Goal: Information Seeking & Learning: Learn about a topic

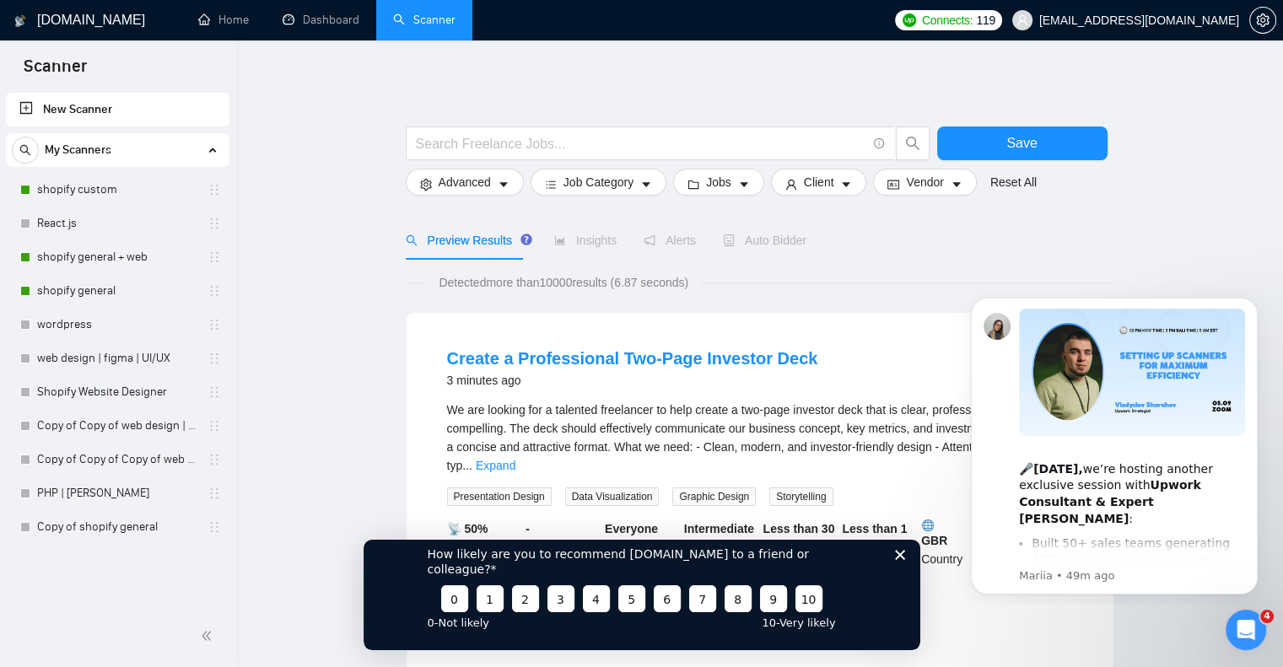
click at [894, 559] on icon "Close survey" at bounding box center [899, 554] width 10 height 10
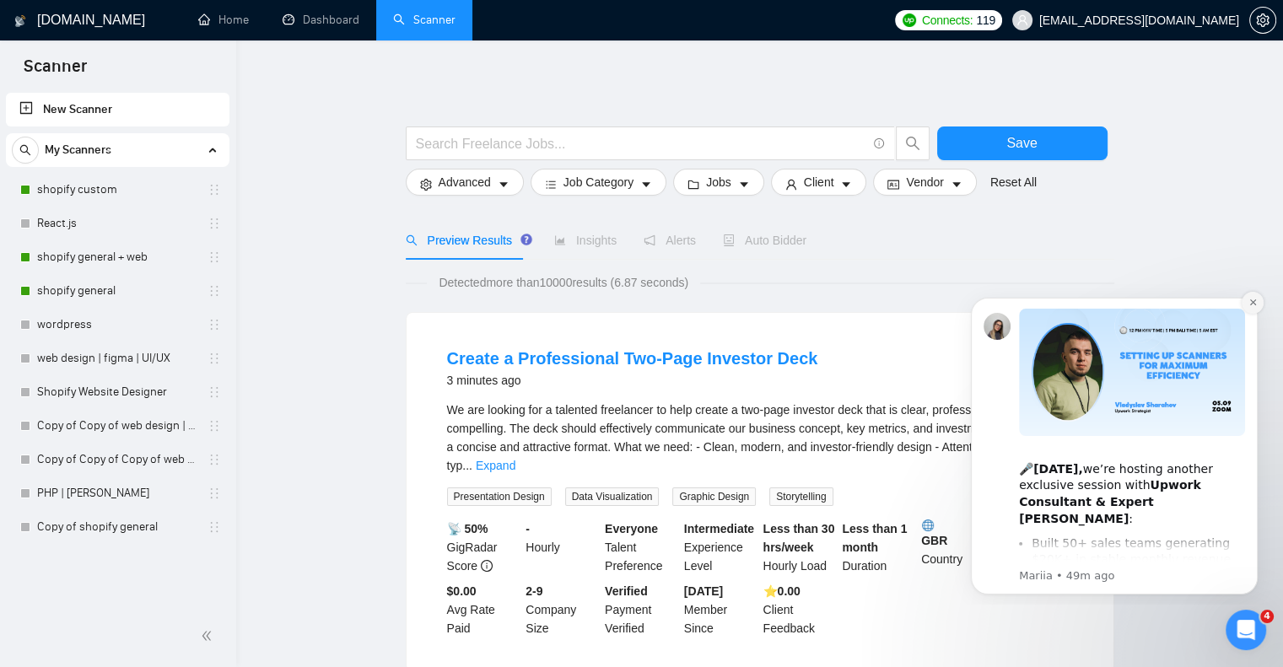
click at [1255, 306] on icon "Dismiss notification" at bounding box center [1252, 302] width 9 height 9
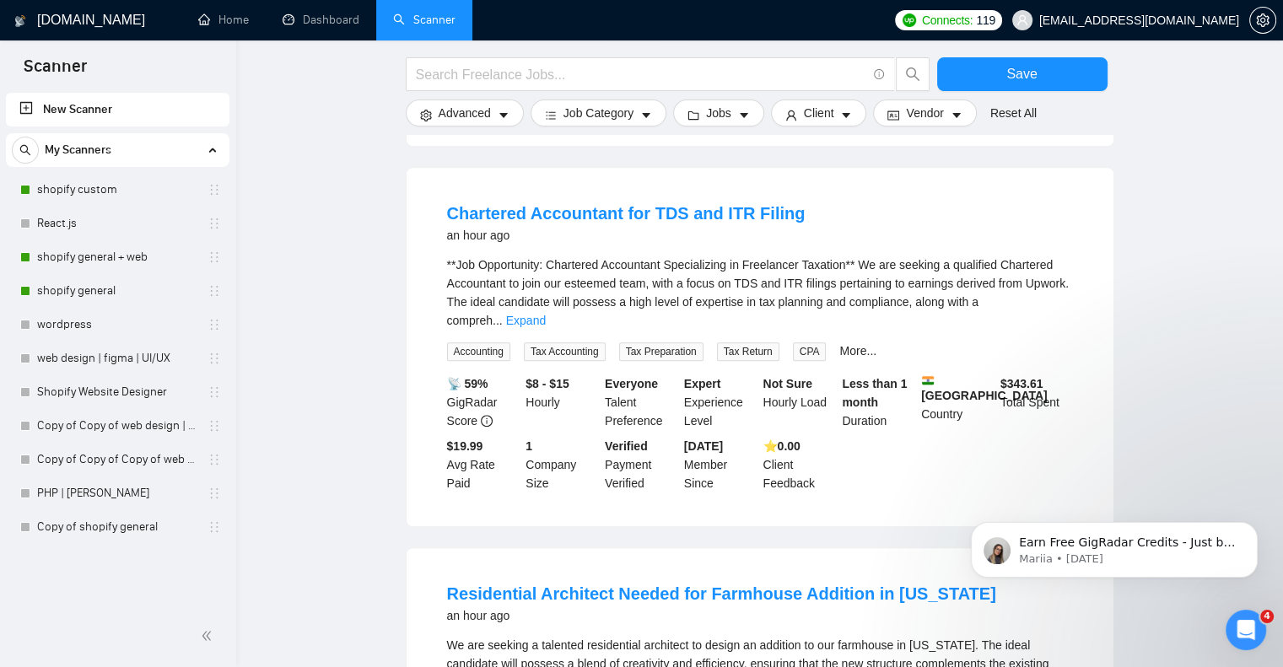
scroll to position [886, 0]
click at [1254, 524] on icon "Dismiss notification" at bounding box center [1252, 526] width 9 height 9
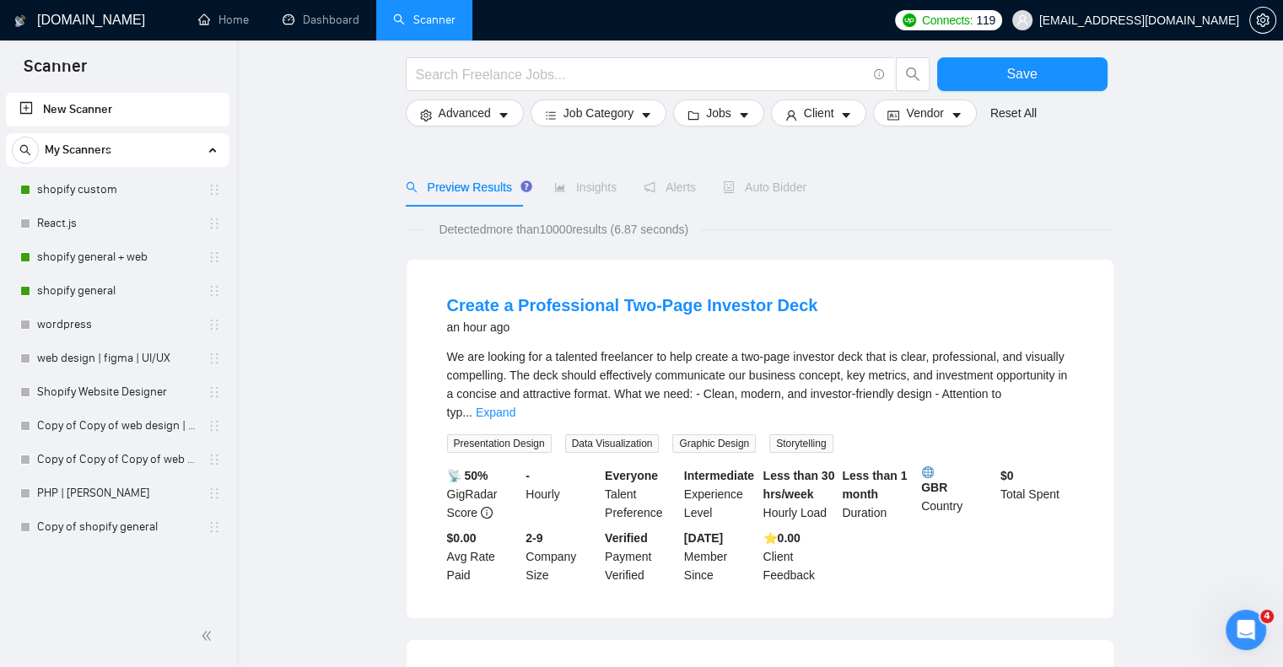
scroll to position [81, 0]
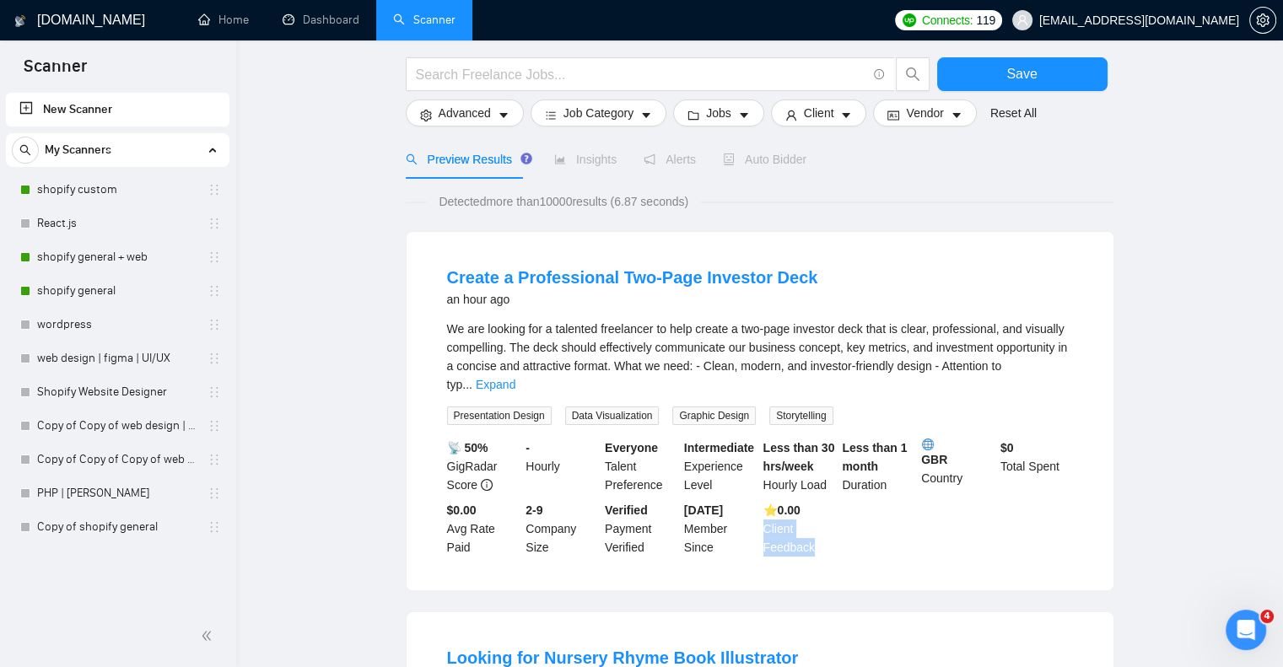
drag, startPoint x: 827, startPoint y: 532, endPoint x: 763, endPoint y: 515, distance: 66.3
click at [763, 515] on div "⭐️ 0.00 Client Feedback" at bounding box center [799, 529] width 79 height 56
click at [820, 533] on div "⭐️ 0.00 Client Feedback" at bounding box center [799, 529] width 79 height 56
drag, startPoint x: 820, startPoint y: 533, endPoint x: 759, endPoint y: 509, distance: 65.5
click at [760, 509] on div "⭐️ 0.00 Client Feedback" at bounding box center [799, 529] width 79 height 56
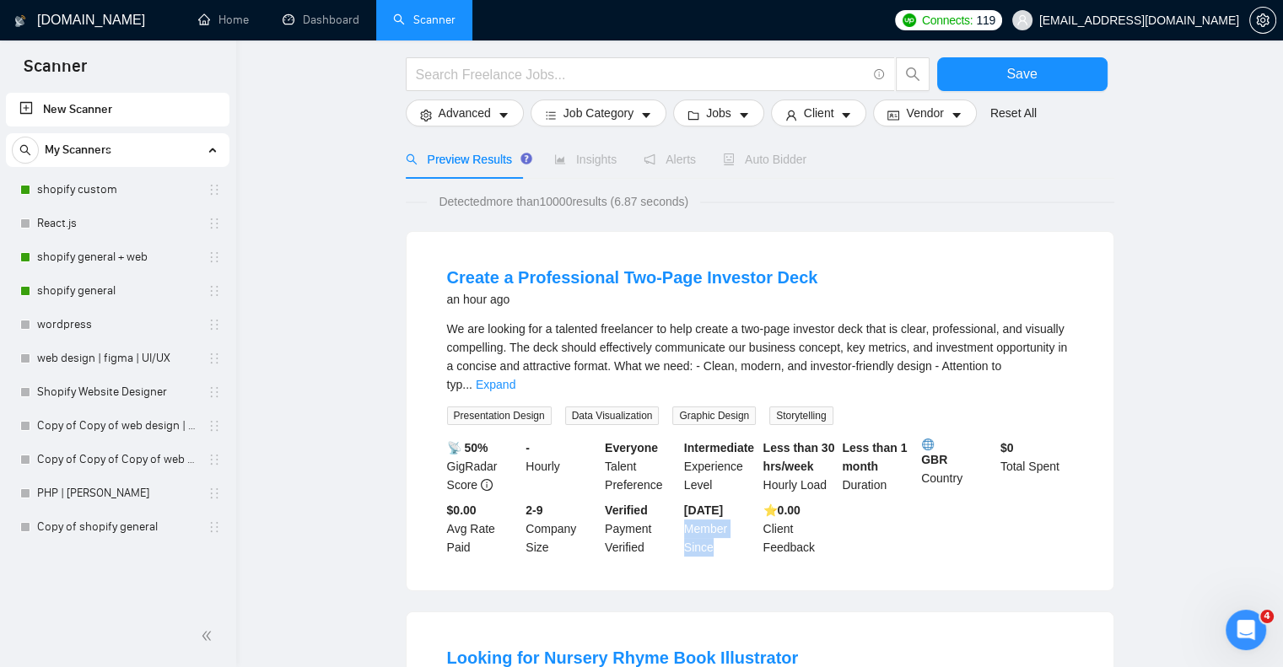
drag, startPoint x: 715, startPoint y: 529, endPoint x: 681, endPoint y: 514, distance: 37.0
click at [681, 514] on div "[DATE] Member Since" at bounding box center [720, 529] width 79 height 56
drag, startPoint x: 648, startPoint y: 527, endPoint x: 606, endPoint y: 516, distance: 43.6
click at [606, 516] on div "Verified Payment Verified" at bounding box center [640, 529] width 79 height 56
drag, startPoint x: 549, startPoint y: 528, endPoint x: 527, endPoint y: 512, distance: 27.2
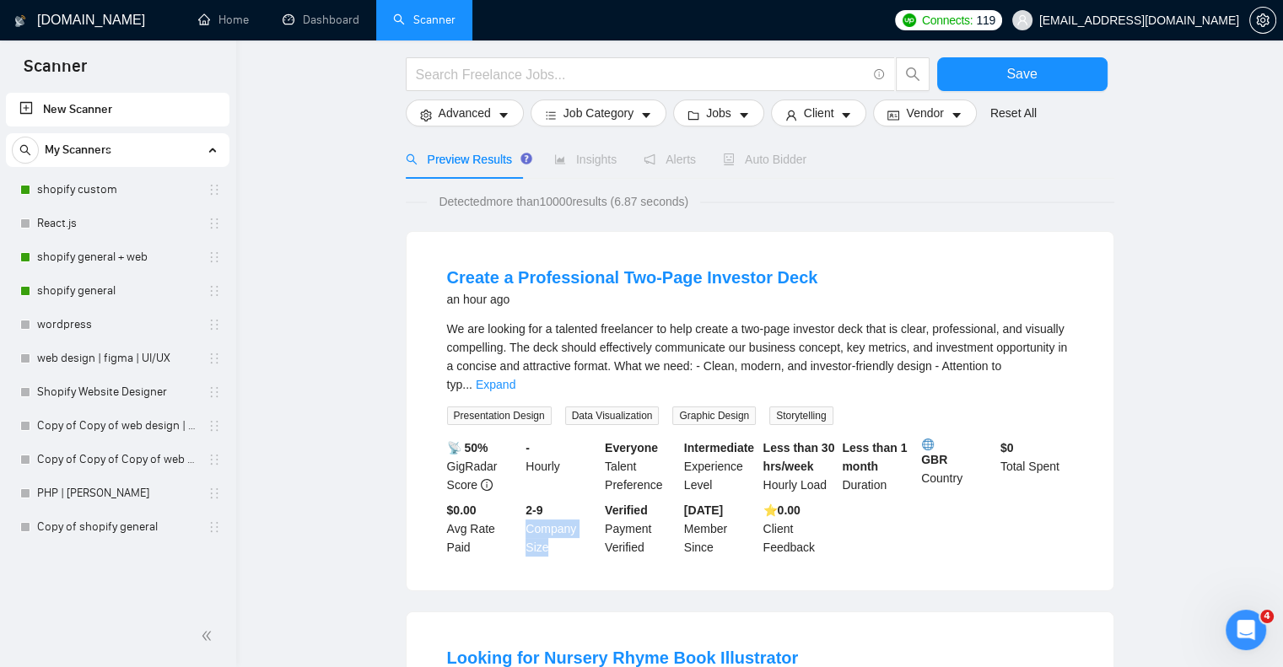
click at [527, 512] on div "2-9 Company Size" at bounding box center [561, 529] width 79 height 56
drag, startPoint x: 518, startPoint y: 513, endPoint x: 448, endPoint y: 519, distance: 70.2
click at [448, 519] on div "$0.00 Avg Rate Paid" at bounding box center [483, 529] width 79 height 56
drag, startPoint x: 475, startPoint y: 468, endPoint x: 445, endPoint y: 451, distance: 34.0
click at [445, 451] on div "📡 50% GigRadar Score" at bounding box center [483, 467] width 79 height 56
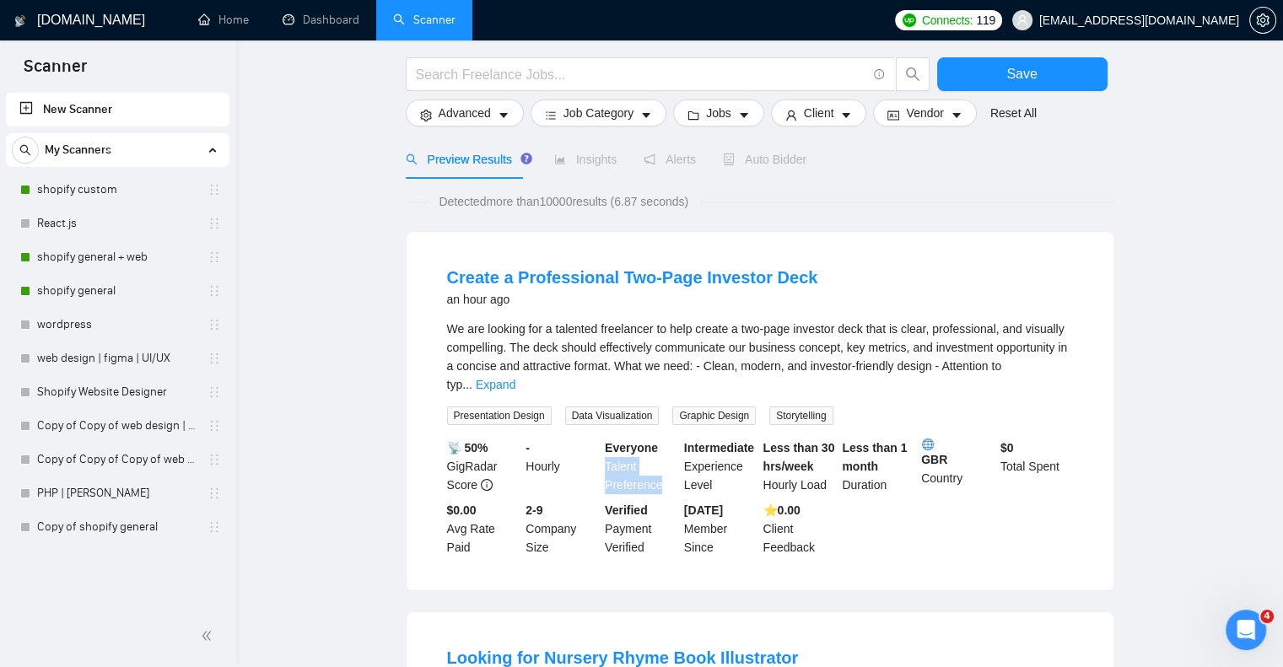
drag, startPoint x: 660, startPoint y: 466, endPoint x: 606, endPoint y: 451, distance: 56.1
click at [606, 451] on div "Everyone Talent Preference" at bounding box center [640, 467] width 79 height 56
drag, startPoint x: 711, startPoint y: 466, endPoint x: 683, endPoint y: 450, distance: 32.5
click at [683, 450] on div "Intermediate Experience Level" at bounding box center [720, 467] width 79 height 56
drag, startPoint x: 762, startPoint y: 465, endPoint x: 826, endPoint y: 471, distance: 64.4
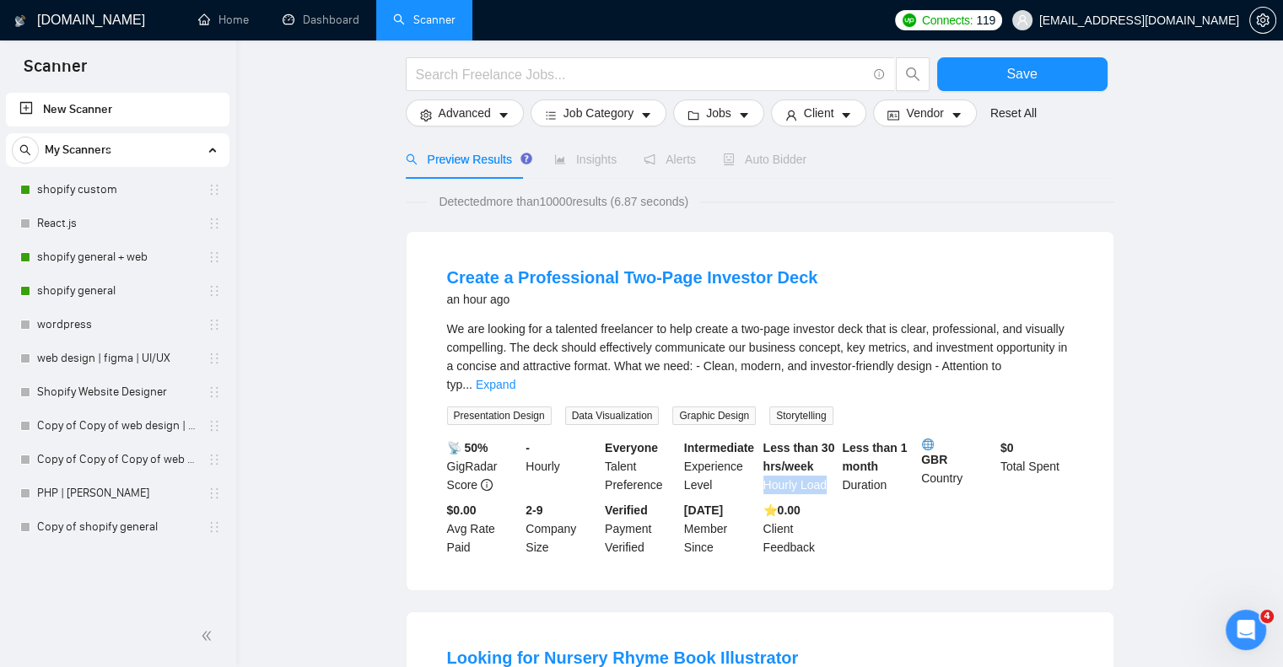
click at [826, 471] on div "Less than 30 hrs/week Hourly Load" at bounding box center [799, 467] width 79 height 56
drag, startPoint x: 841, startPoint y: 465, endPoint x: 887, endPoint y: 470, distance: 46.7
click at [887, 470] on div "Less than 1 month Duration" at bounding box center [877, 467] width 79 height 56
drag, startPoint x: 920, startPoint y: 456, endPoint x: 970, endPoint y: 465, distance: 50.5
click at [970, 465] on div "GBR Country" at bounding box center [957, 467] width 79 height 56
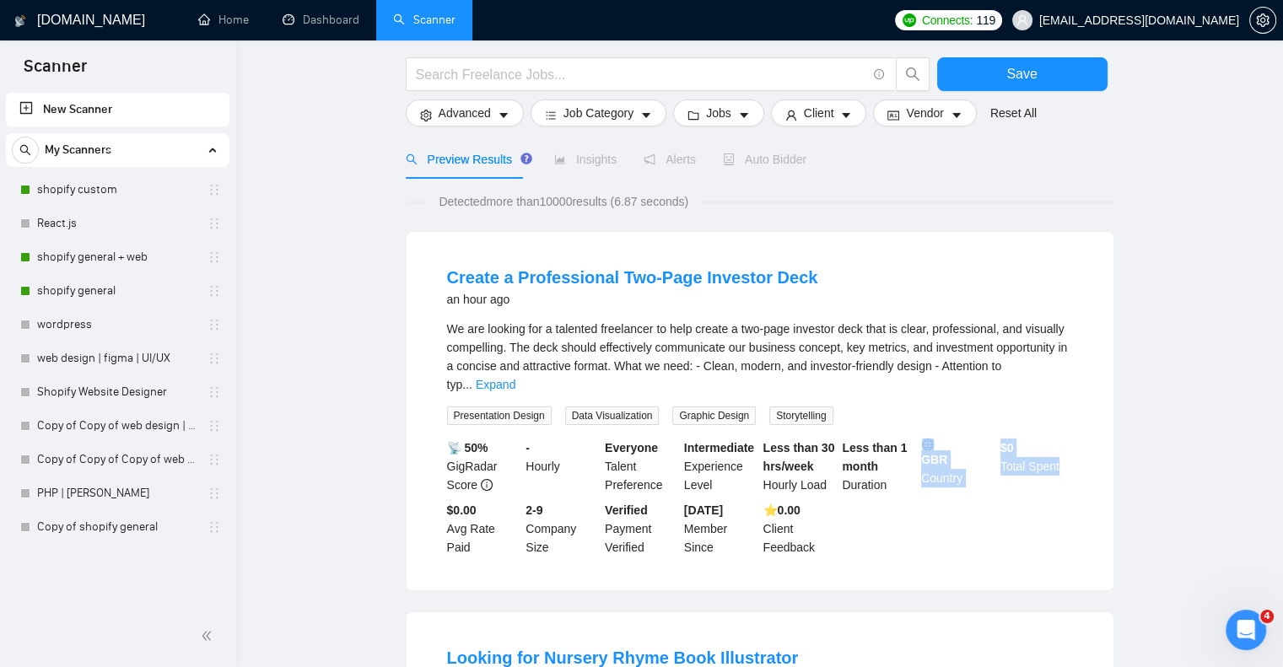
drag, startPoint x: 993, startPoint y: 444, endPoint x: 1057, endPoint y: 452, distance: 63.7
click at [1057, 452] on div "📡 50% GigRadar Score - Hourly Everyone Talent Preference Intermediate Experienc…" at bounding box center [760, 498] width 633 height 118
click at [1059, 452] on div "$ 0 Total Spent" at bounding box center [1036, 467] width 79 height 56
drag, startPoint x: 1059, startPoint y: 452, endPoint x: 1001, endPoint y: 454, distance: 58.2
click at [1001, 454] on div "$ 0 Total Spent" at bounding box center [1036, 467] width 79 height 56
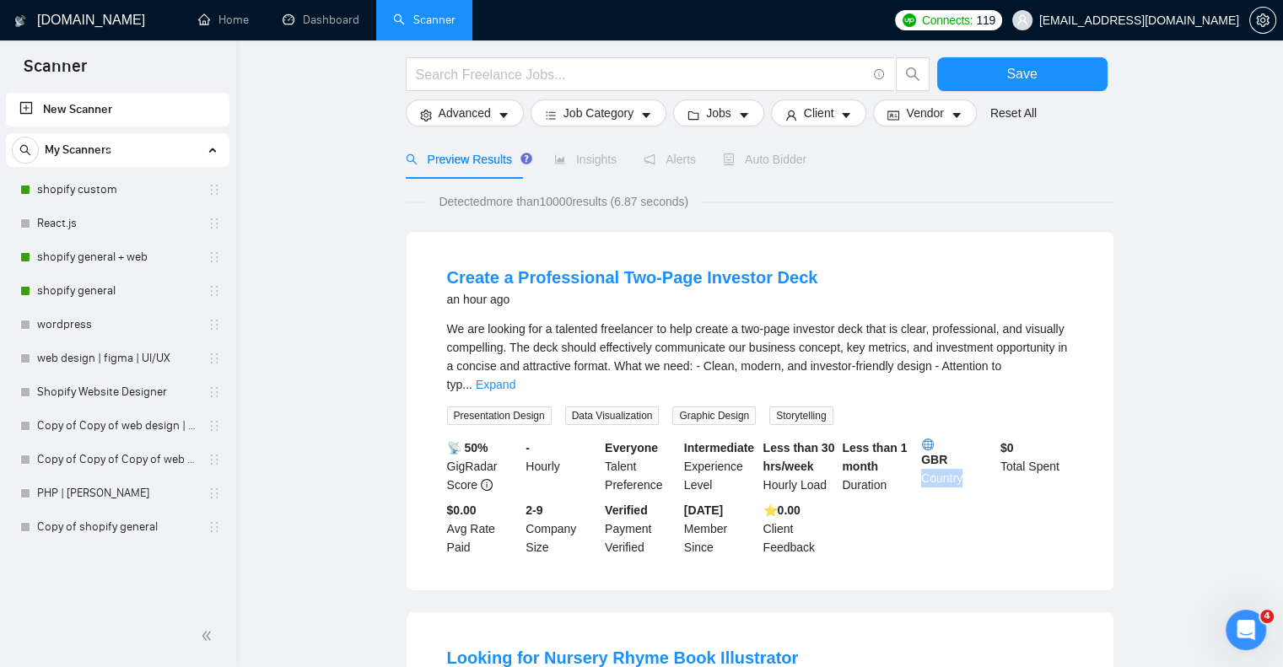
drag, startPoint x: 963, startPoint y: 461, endPoint x: 923, endPoint y: 468, distance: 40.2
click at [923, 468] on div "GBR Country" at bounding box center [957, 467] width 79 height 56
click at [901, 510] on div "📡 50% GigRadar Score - Hourly Everyone Talent Preference Intermediate Experienc…" at bounding box center [760, 498] width 633 height 118
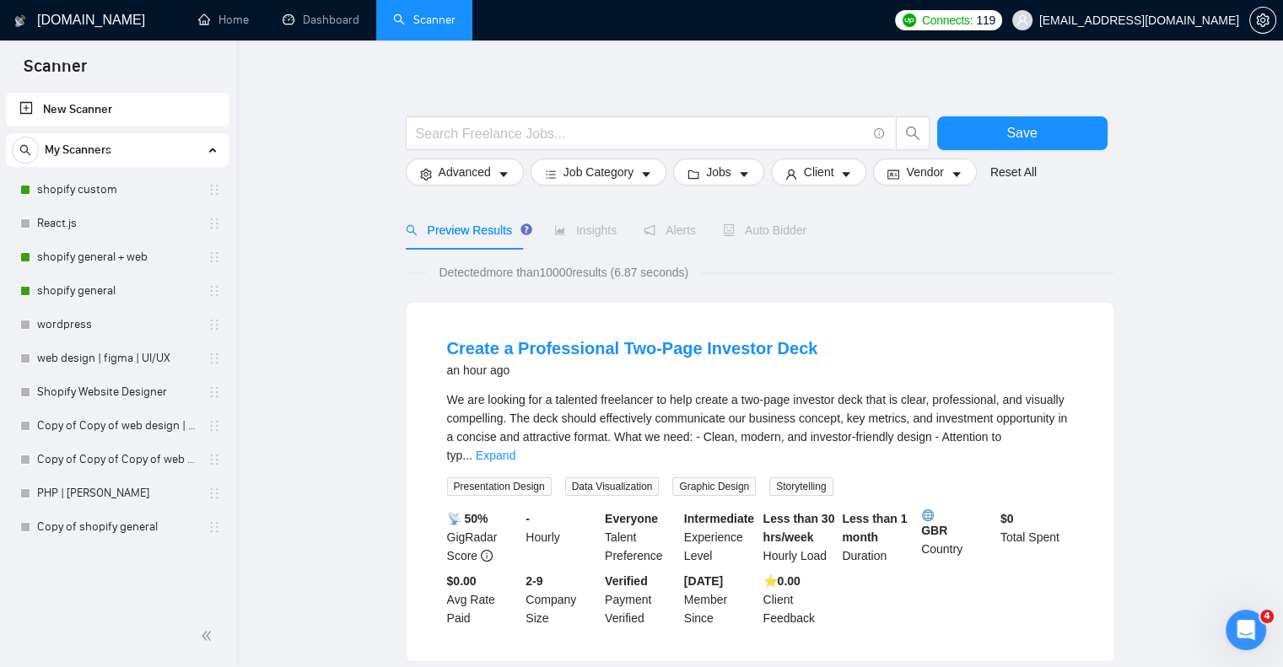
scroll to position [0, 0]
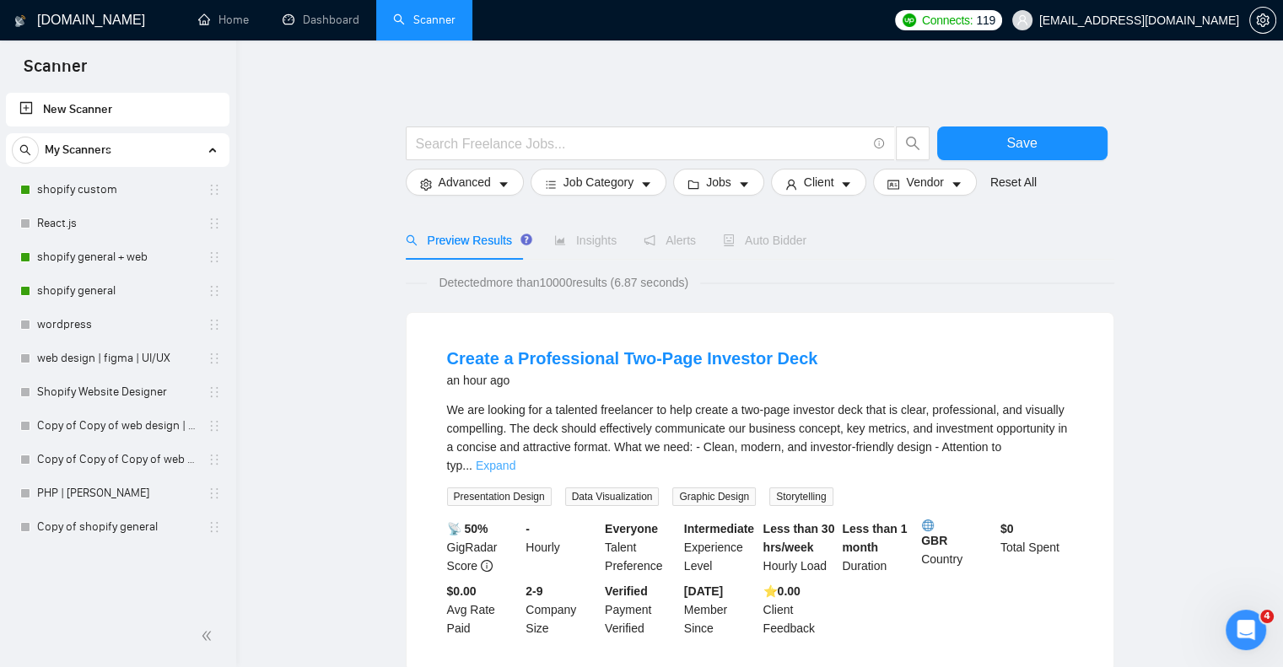
click at [515, 459] on link "Expand" at bounding box center [496, 465] width 40 height 13
